Goal: Task Accomplishment & Management: Use online tool/utility

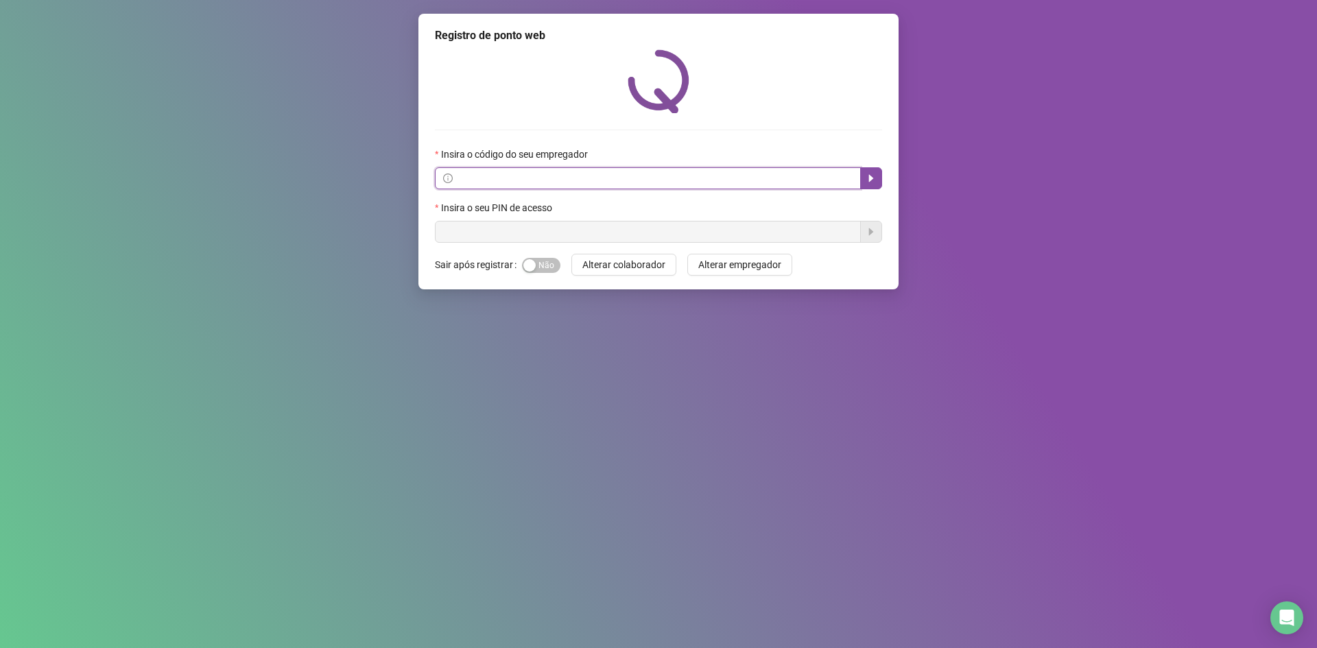
click at [631, 181] on input "text" at bounding box center [654, 178] width 397 height 15
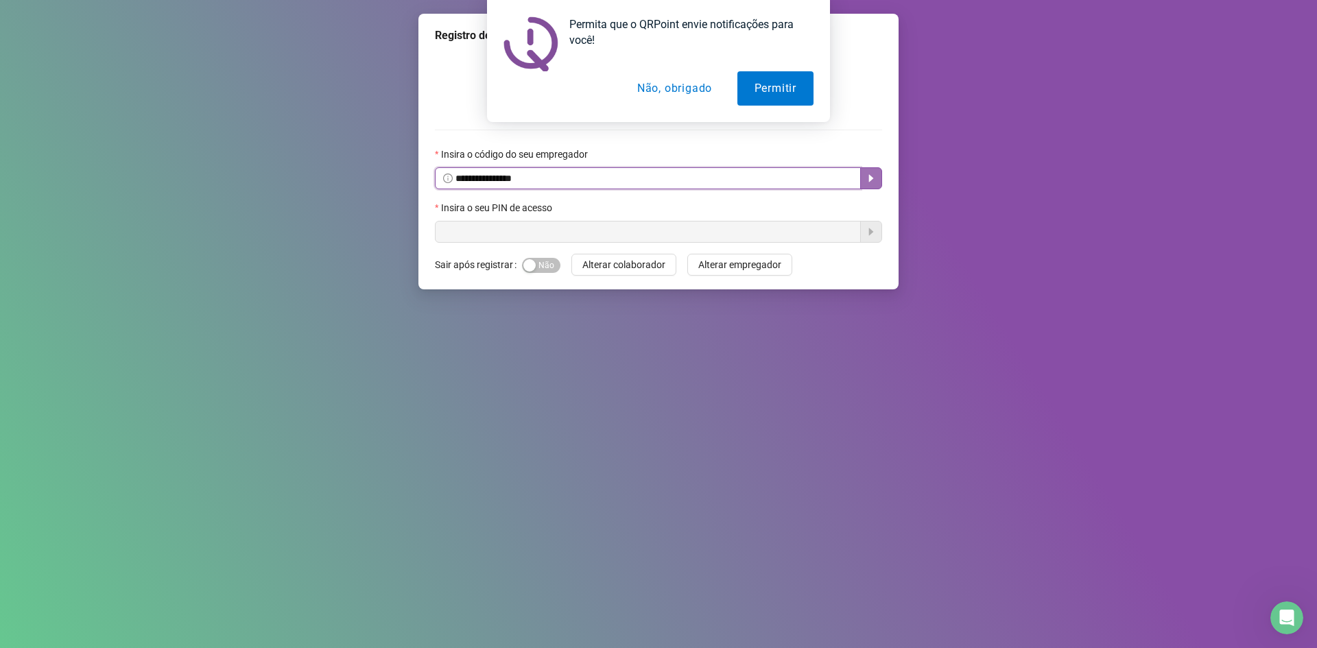
click at [880, 183] on button "button" at bounding box center [871, 178] width 22 height 22
type input "**********"
click at [653, 86] on button "Não, obrigado" at bounding box center [674, 88] width 109 height 34
